Goal: Find specific page/section: Find specific page/section

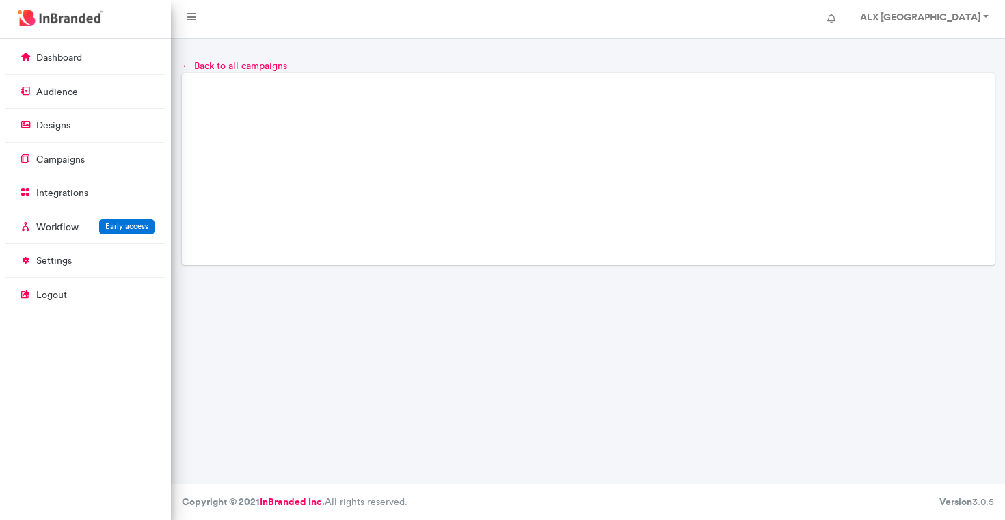
click at [483, 304] on div "← Back to all campaigns Loading..." at bounding box center [588, 261] width 834 height 445
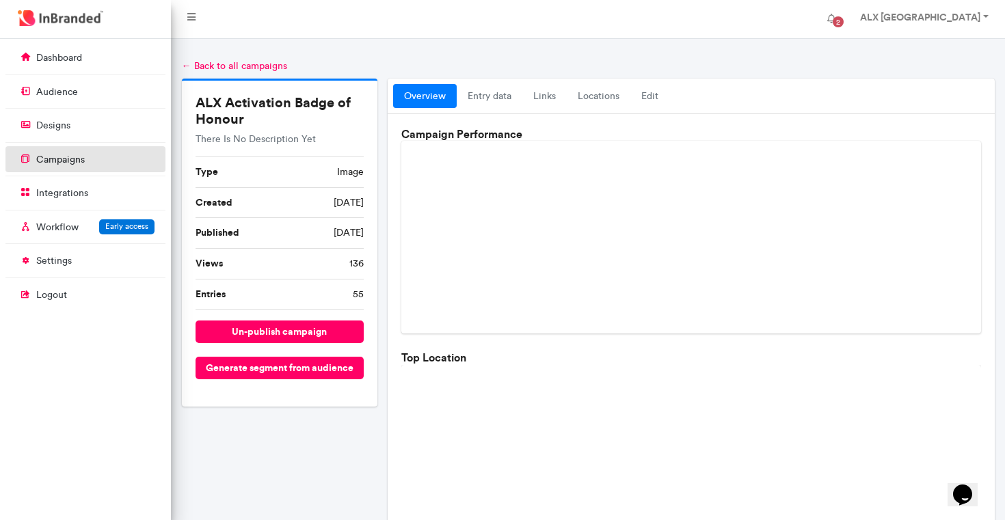
click at [94, 170] on link "campaigns" at bounding box center [85, 159] width 160 height 26
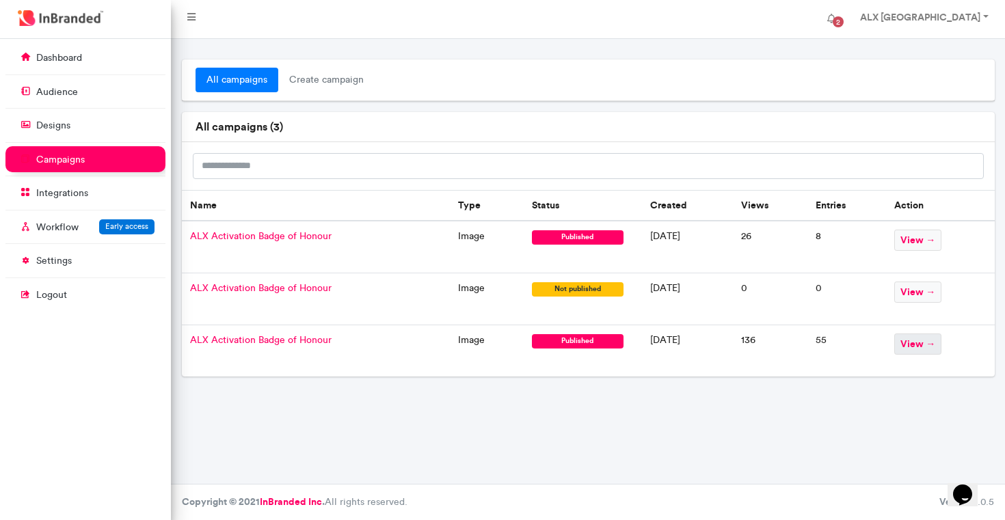
click at [915, 344] on span "view →" at bounding box center [917, 344] width 47 height 21
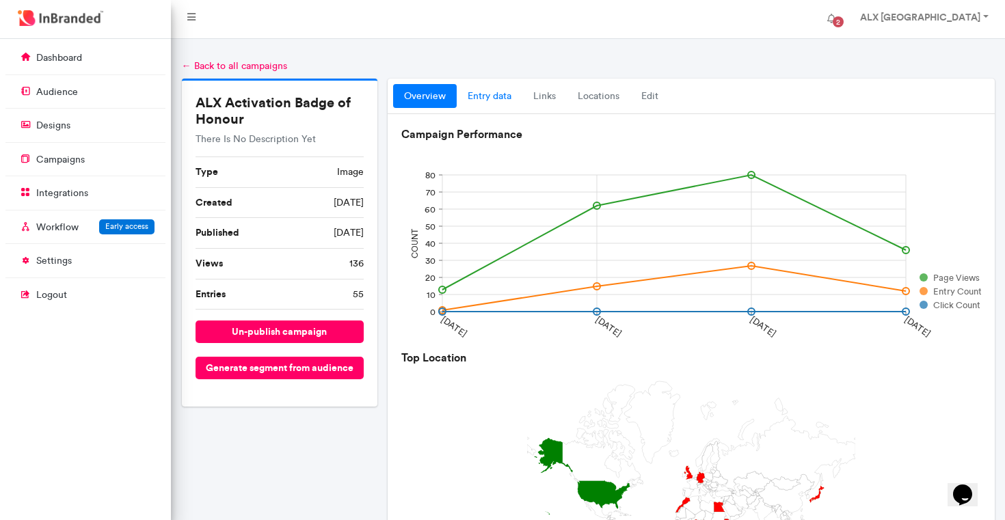
click at [496, 89] on link "entry data" at bounding box center [490, 96] width 66 height 25
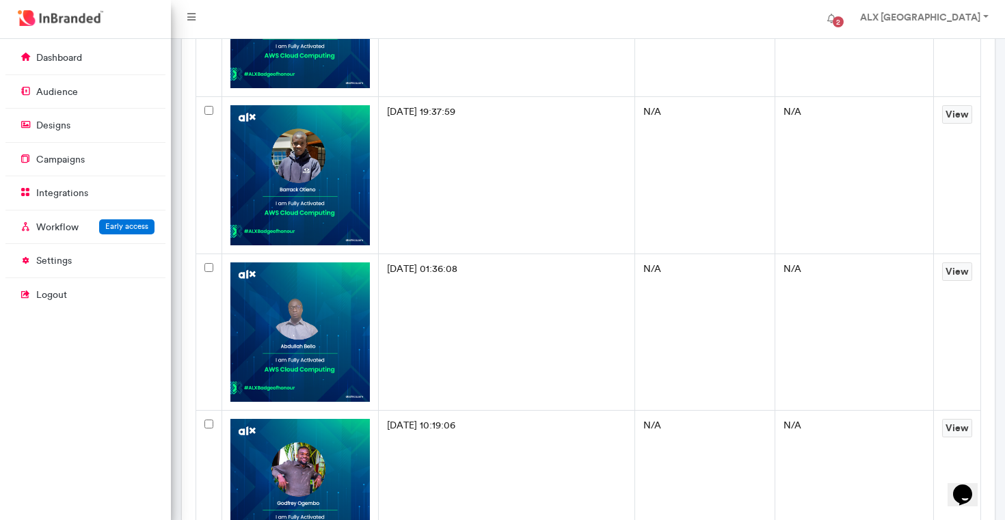
scroll to position [423, 0]
